Goal: Information Seeking & Learning: Learn about a topic

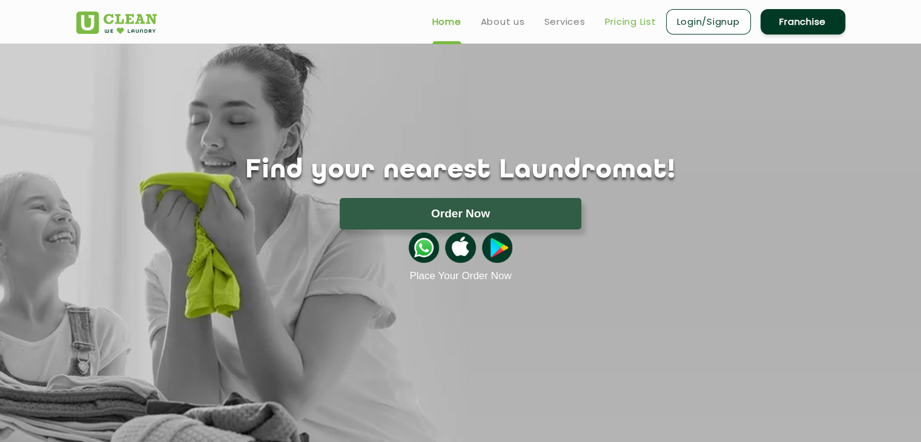
click at [640, 26] on link "Pricing List" at bounding box center [630, 22] width 51 height 15
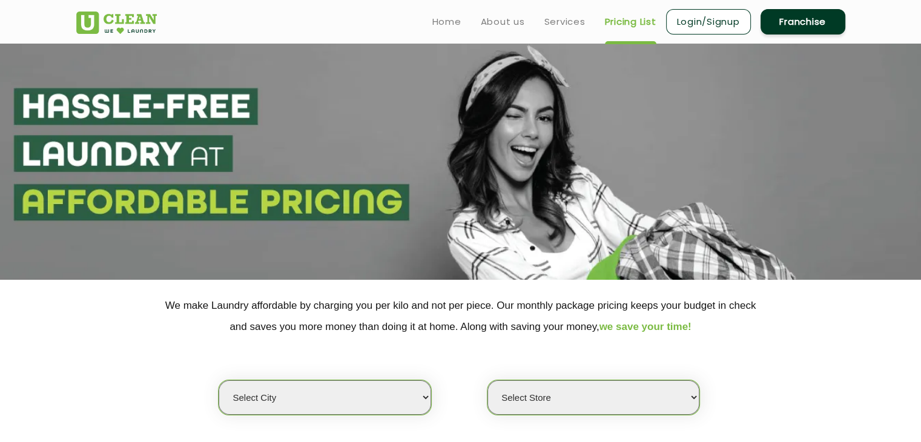
click at [354, 330] on p "We make Laundry affordable by charging you per kilo and not per piece. Our mont…" at bounding box center [460, 316] width 769 height 42
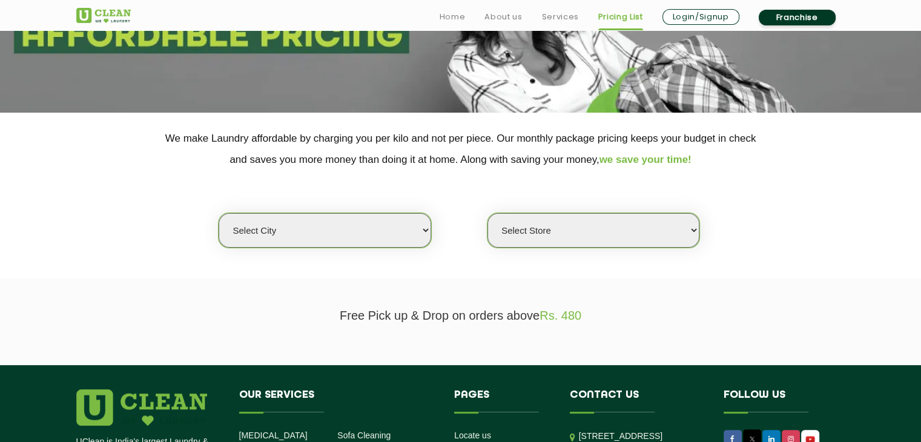
scroll to position [194, 0]
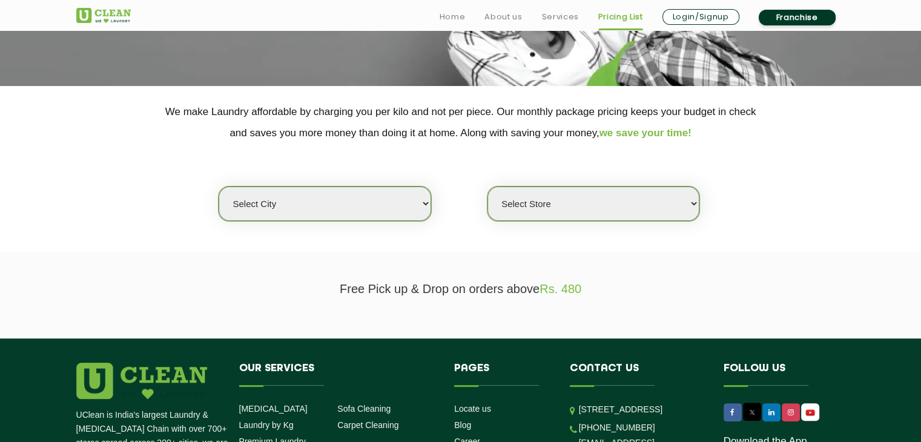
click at [425, 204] on select "Select city [GEOGRAPHIC_DATA] [GEOGRAPHIC_DATA] [GEOGRAPHIC_DATA] [GEOGRAPHIC_D…" at bounding box center [325, 204] width 212 height 35
select select "132"
click at [219, 187] on select "Select city [GEOGRAPHIC_DATA] [GEOGRAPHIC_DATA] [GEOGRAPHIC_DATA] [GEOGRAPHIC_D…" at bounding box center [325, 204] width 212 height 35
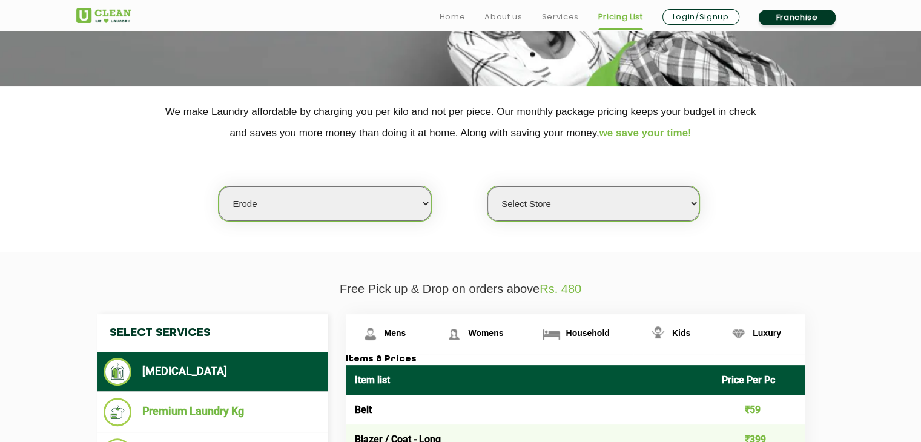
click at [735, 210] on div "Select city [GEOGRAPHIC_DATA] [GEOGRAPHIC_DATA] [GEOGRAPHIC_DATA] [GEOGRAPHIC_D…" at bounding box center [461, 183] width 788 height 78
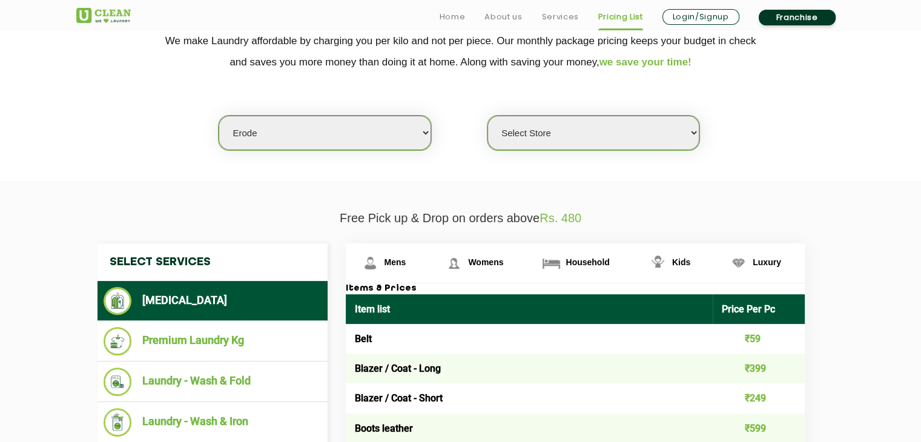
scroll to position [267, 0]
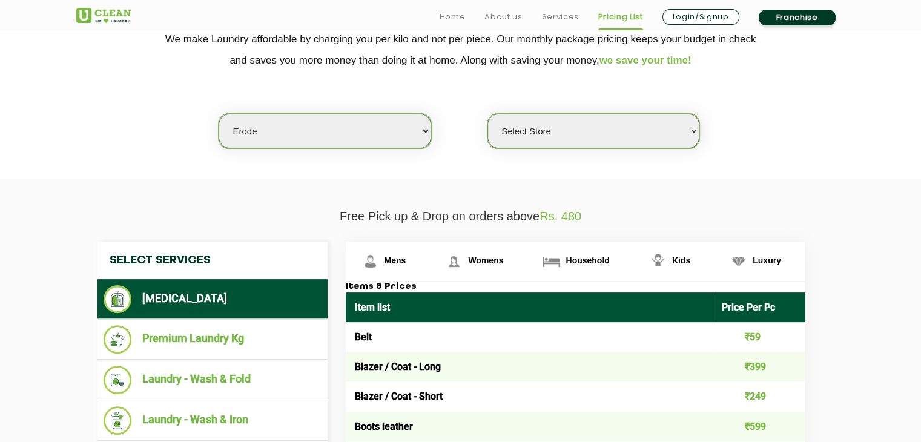
click at [698, 130] on select "Select Store UClean Erode" at bounding box center [594, 131] width 212 height 35
select select "372"
click at [488, 114] on select "Select Store UClean Erode" at bounding box center [594, 131] width 212 height 35
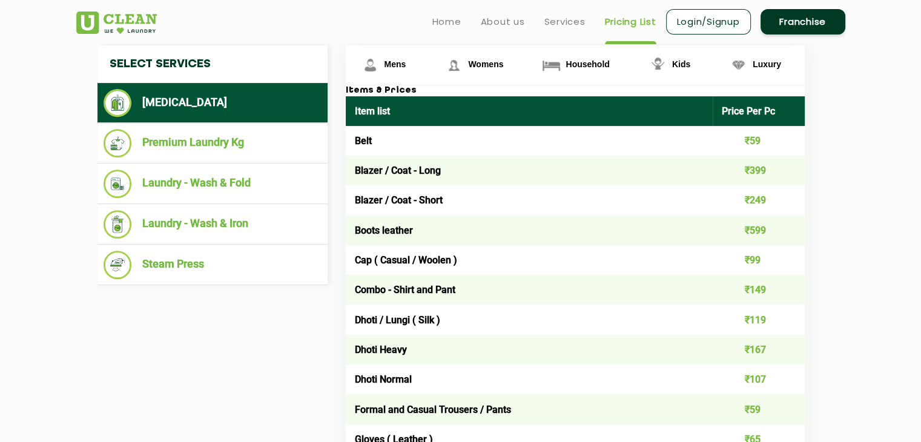
scroll to position [460, 0]
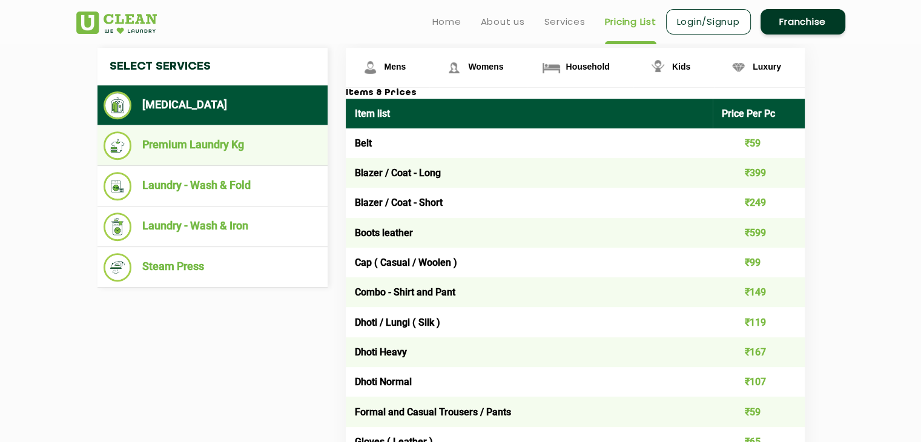
click at [154, 153] on li "Premium Laundry Kg" at bounding box center [213, 145] width 218 height 28
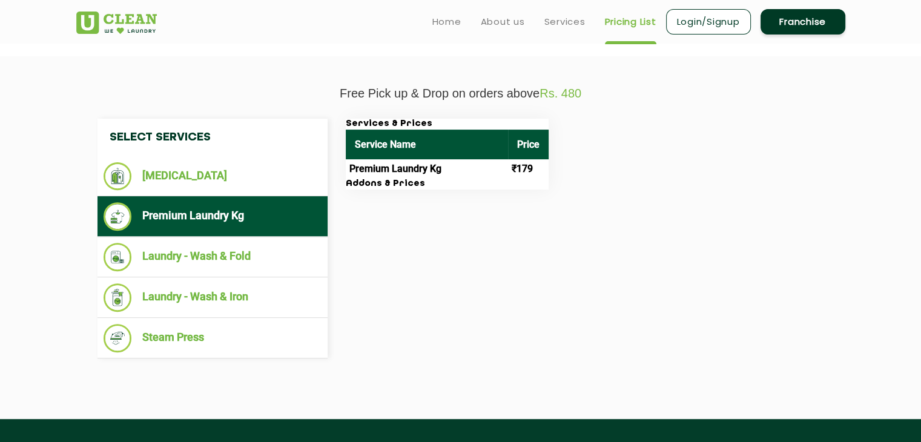
scroll to position [388, 0]
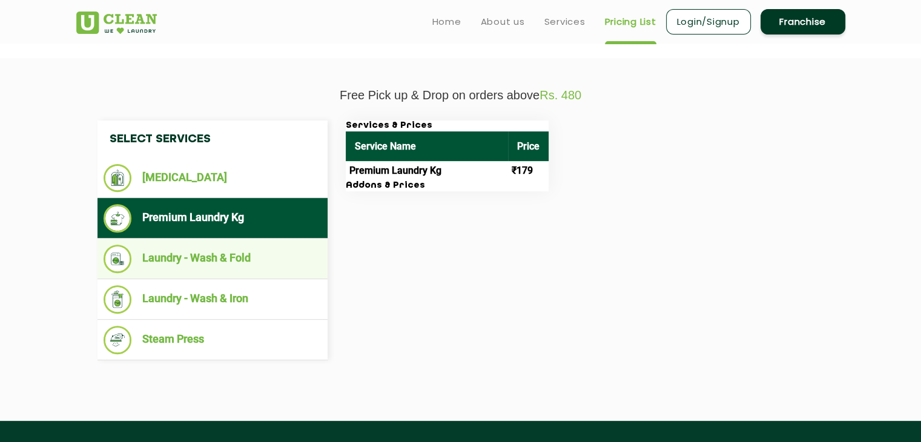
click at [227, 270] on li "Laundry - Wash & Fold" at bounding box center [213, 259] width 218 height 28
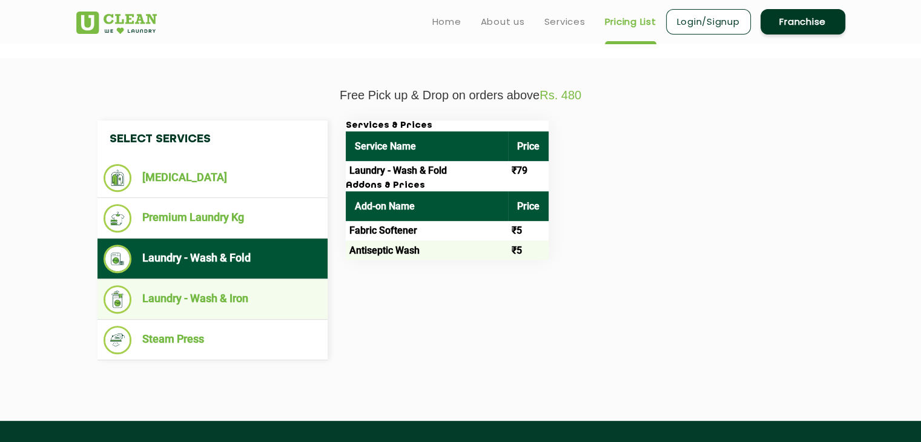
click at [204, 306] on li "Laundry - Wash & Iron" at bounding box center [213, 299] width 218 height 28
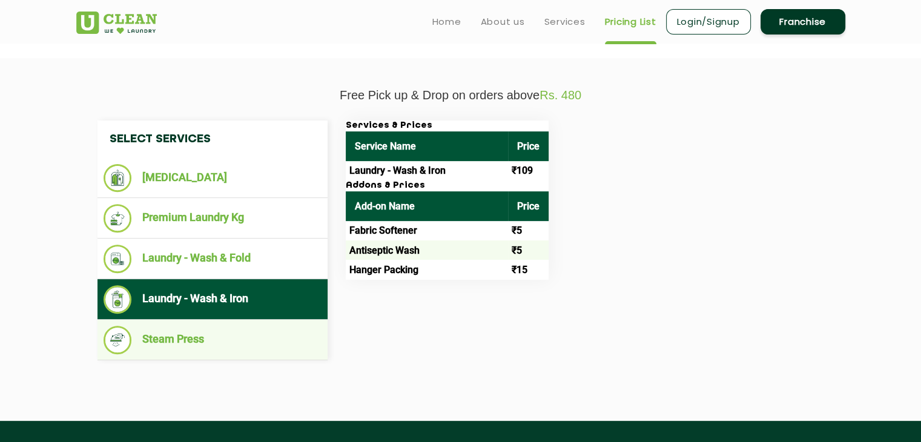
click at [187, 339] on li "Steam Press" at bounding box center [213, 340] width 218 height 28
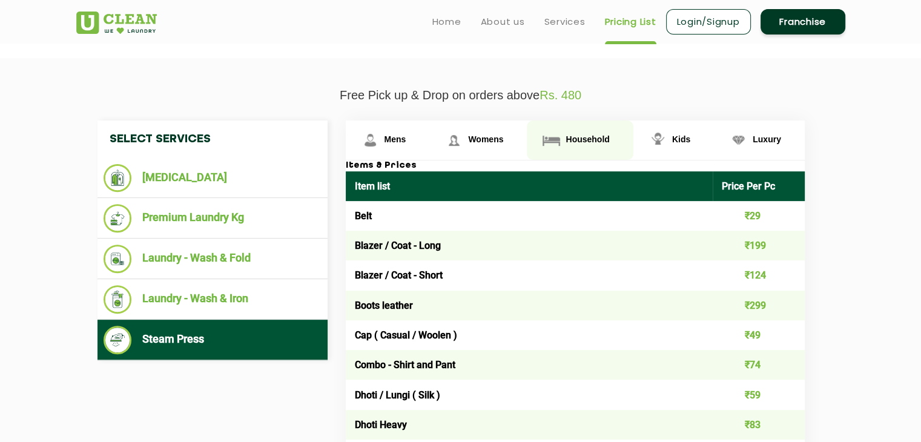
click at [406, 135] on span "Household" at bounding box center [396, 139] width 22 height 10
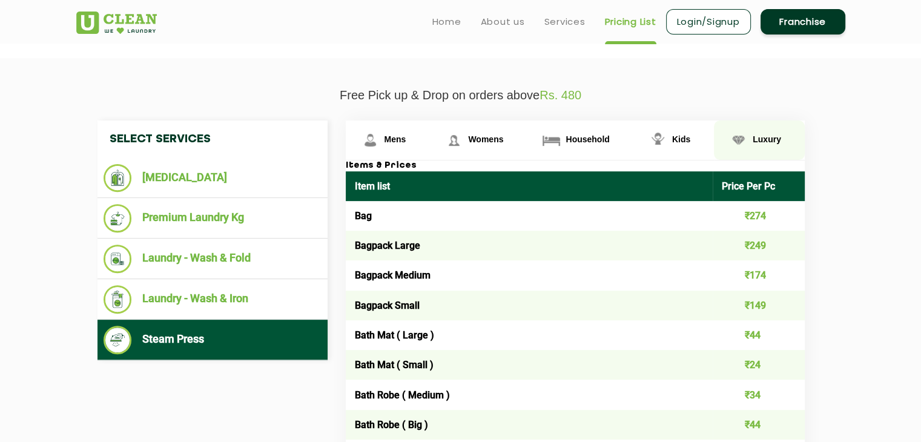
click at [381, 144] on img at bounding box center [370, 140] width 21 height 21
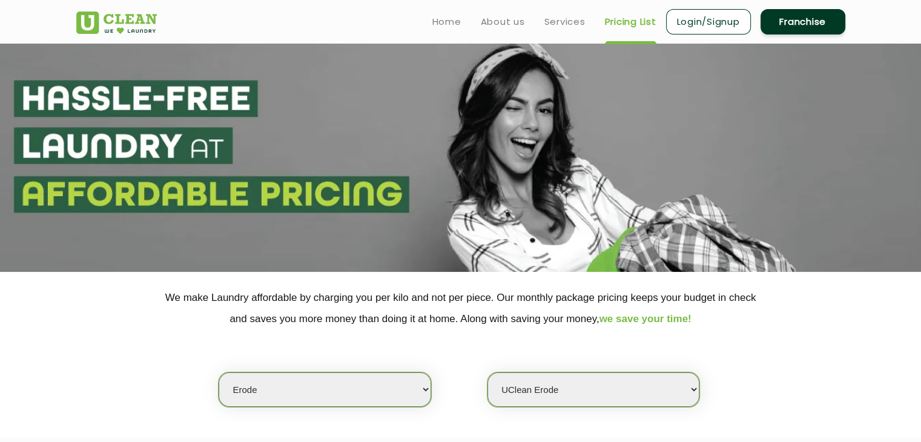
scroll to position [0, 0]
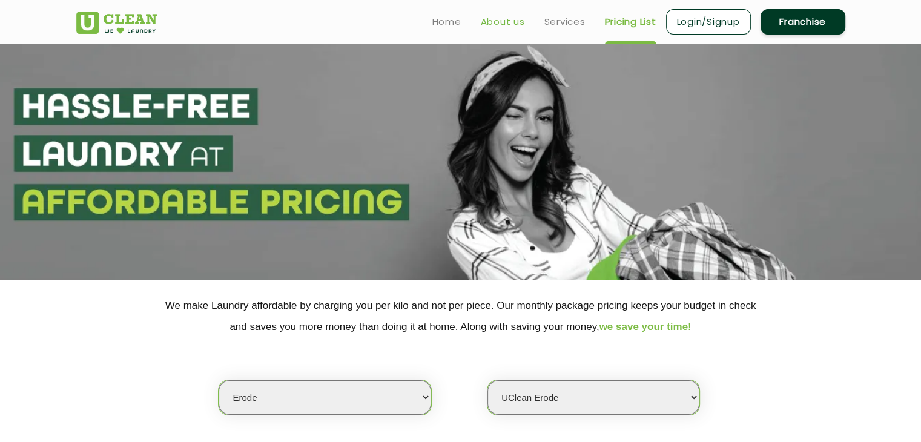
click at [505, 20] on link "About us" at bounding box center [503, 22] width 44 height 15
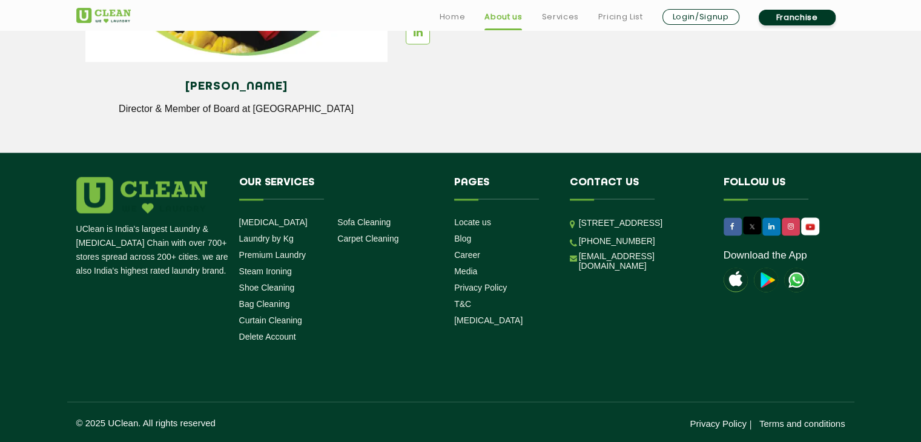
scroll to position [1725, 0]
click at [370, 342] on li "Our Services [MEDICAL_DATA] Laundry by Kg Premium Laundry Steam Ironing Shoe Cl…" at bounding box center [338, 262] width 216 height 171
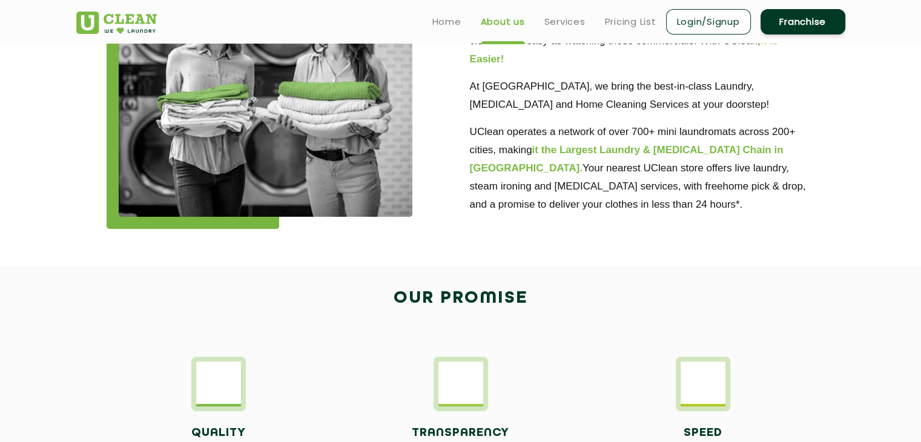
scroll to position [0, 0]
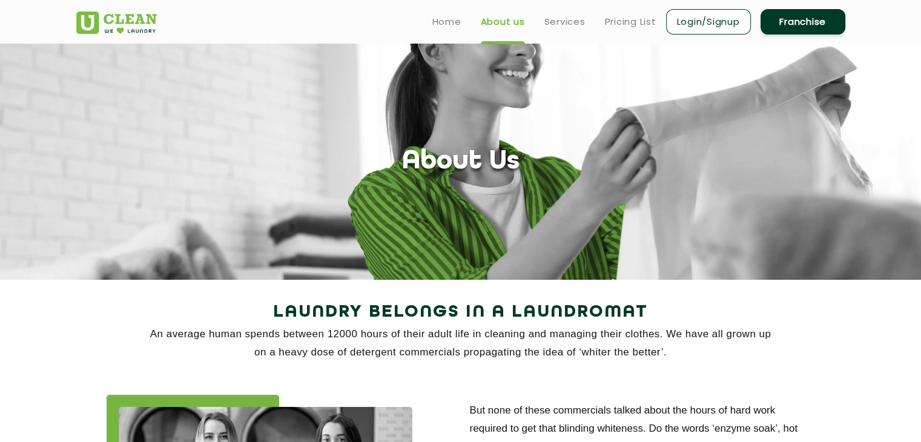
click at [812, 15] on link "Franchise" at bounding box center [803, 21] width 85 height 25
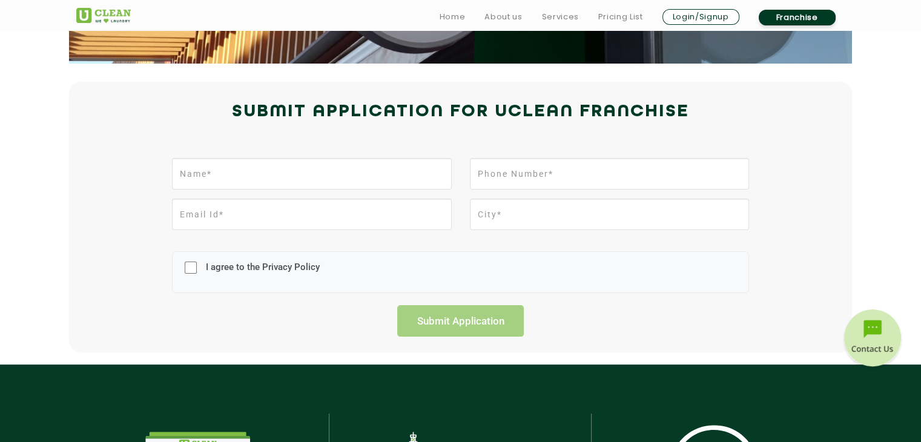
scroll to position [242, 0]
